Goal: Entertainment & Leisure: Consume media (video, audio)

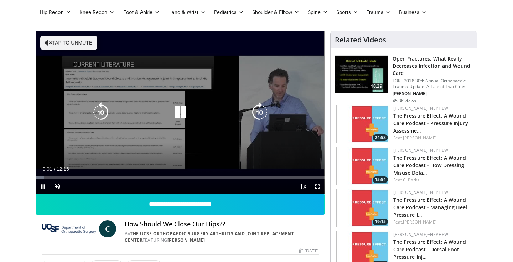
scroll to position [25, 0]
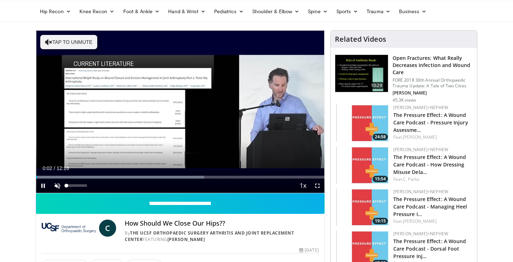
click at [59, 184] on span "Video Player" at bounding box center [57, 185] width 14 height 14
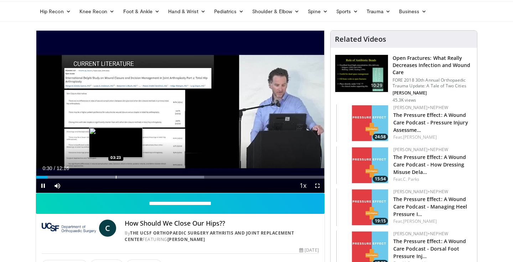
click at [116, 174] on div "Loaded : 58.31% 00:30 03:23" at bounding box center [180, 175] width 288 height 7
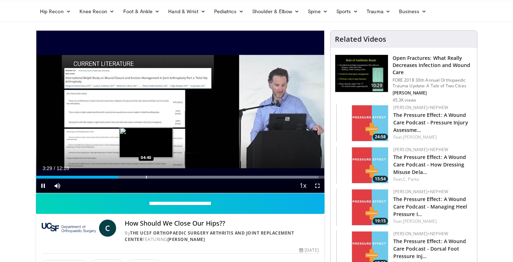
click at [146, 174] on div "Loaded : 97.91% 03:29 04:40" at bounding box center [180, 175] width 288 height 7
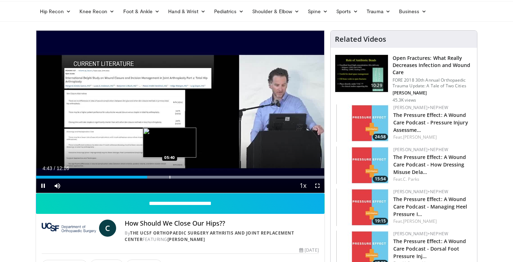
click at [169, 177] on div "Progress Bar" at bounding box center [169, 177] width 1 height 3
click at [190, 176] on div "Progress Bar" at bounding box center [190, 177] width 1 height 3
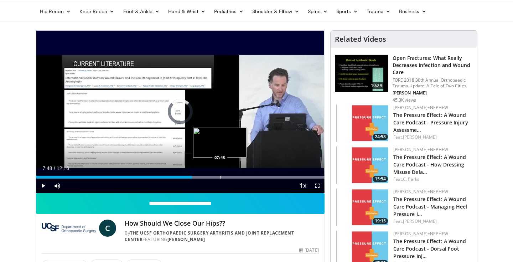
click at [220, 176] on div "Progress Bar" at bounding box center [220, 177] width 1 height 3
